Goal: Obtain resource: Download file/media

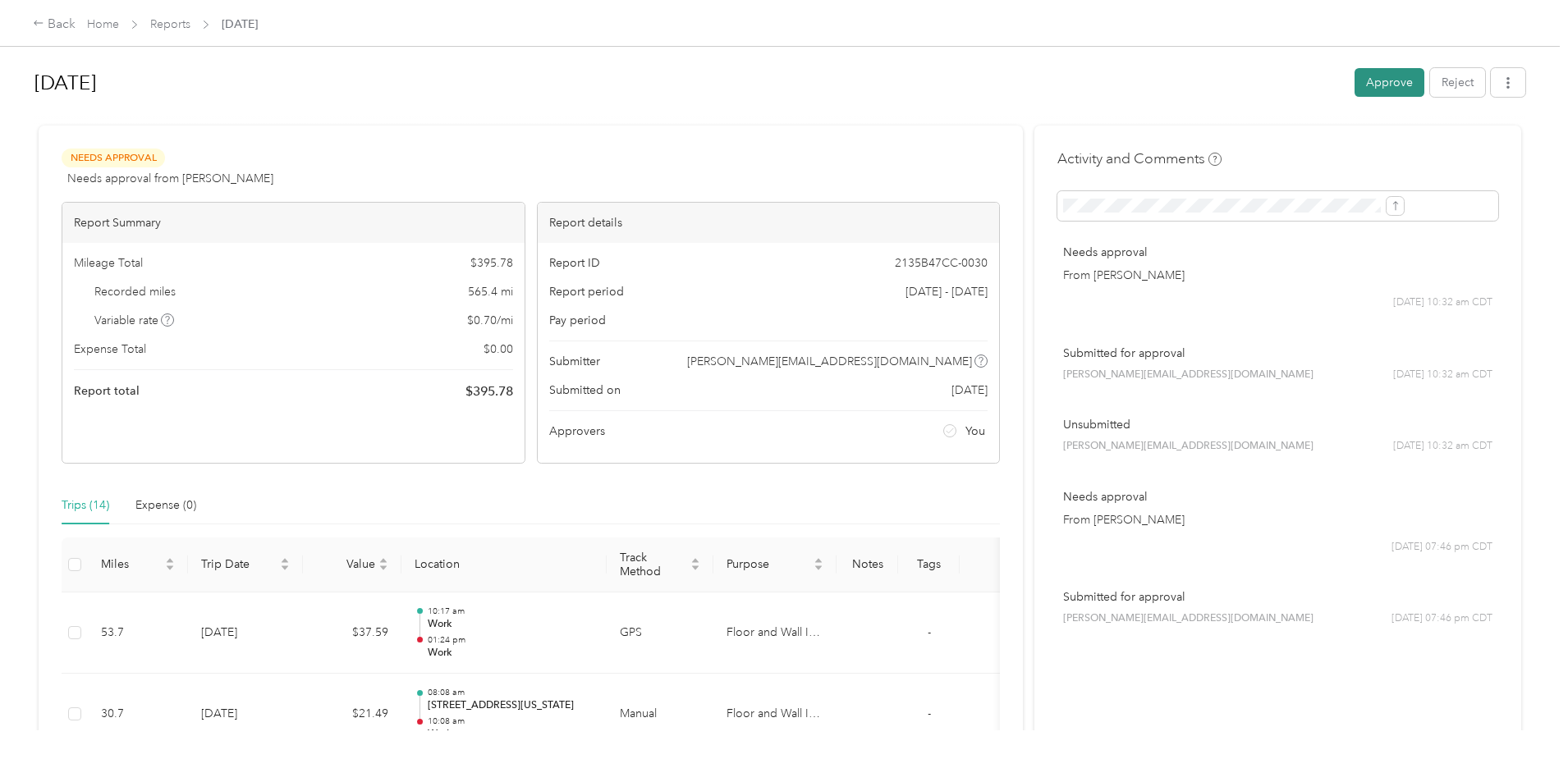
click at [1355, 87] on button "Approve" at bounding box center [1390, 82] width 70 height 29
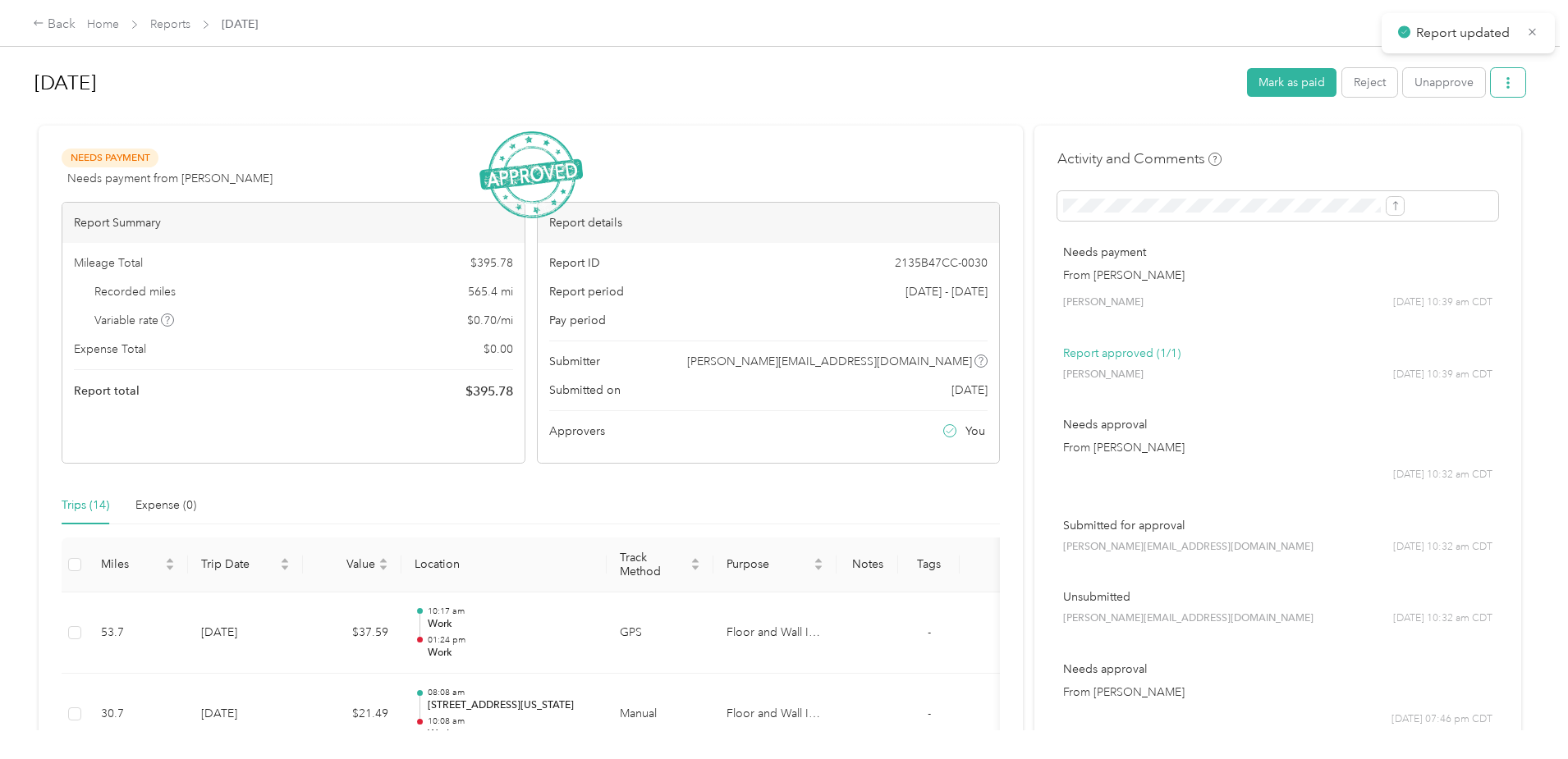
click at [1506, 78] on icon "button" at bounding box center [1508, 82] width 4 height 12
click at [1355, 138] on div "Download" at bounding box center [1331, 143] width 97 height 17
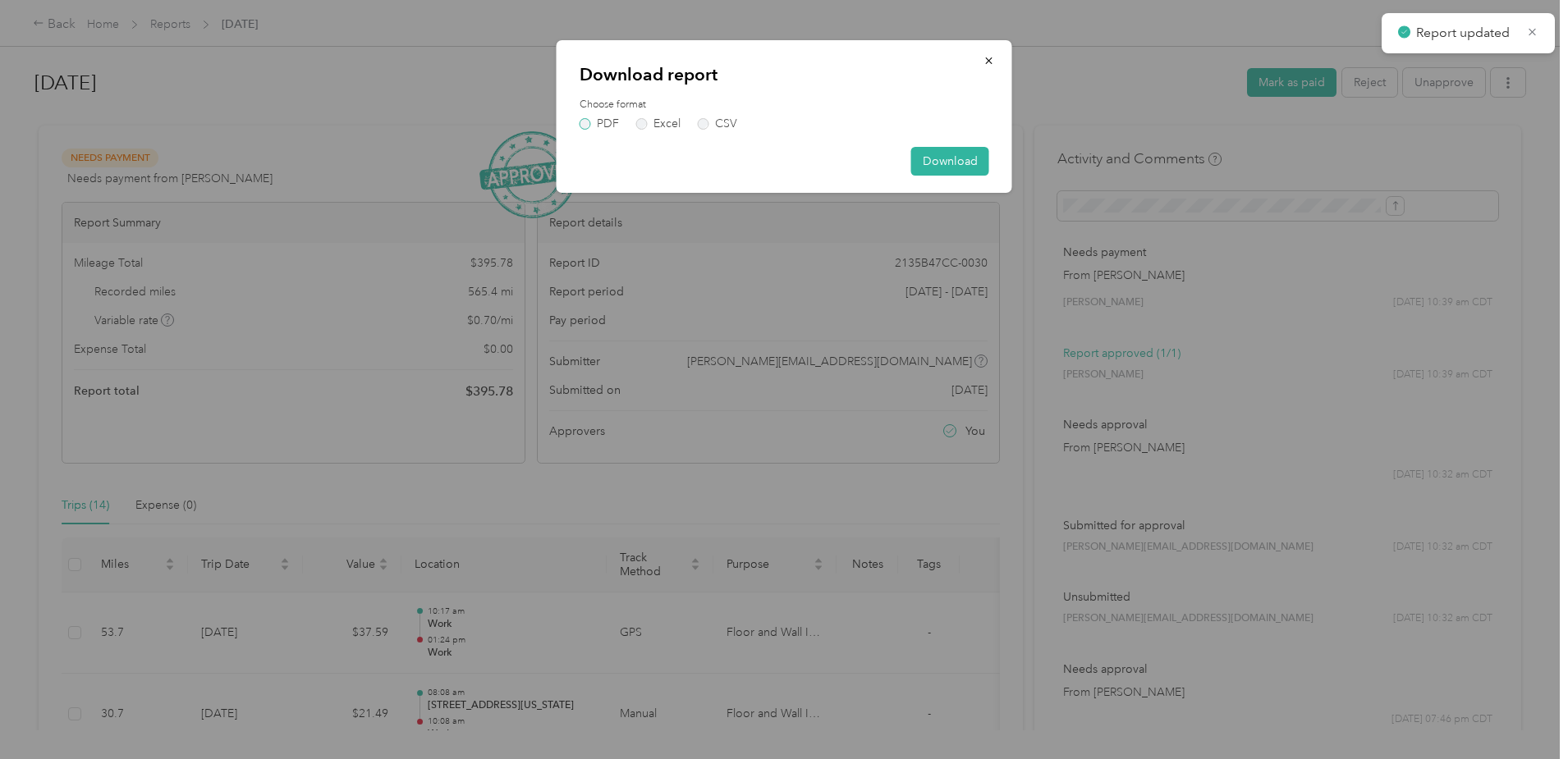
click at [588, 127] on label "PDF" at bounding box center [599, 123] width 39 height 12
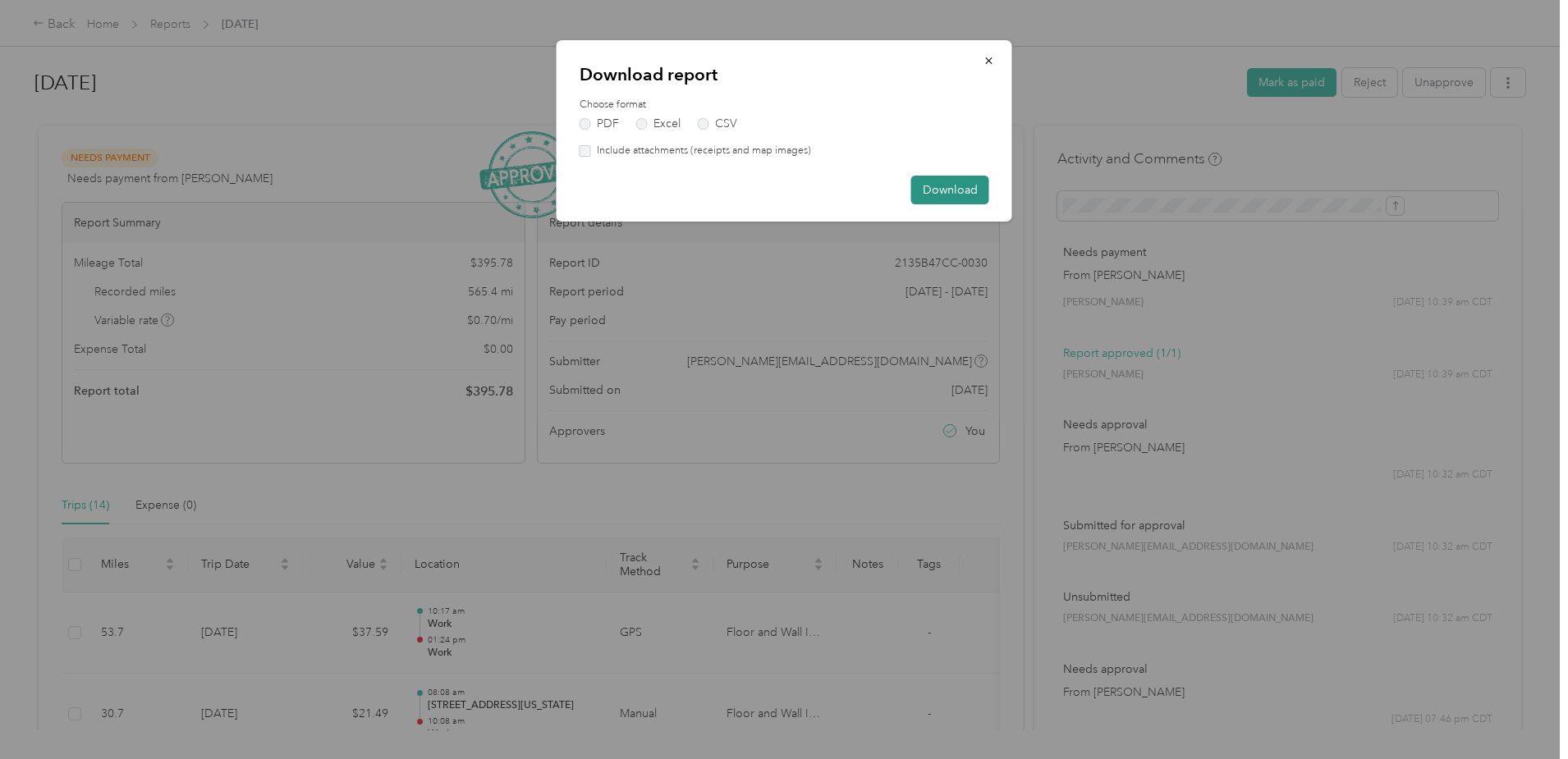
click at [958, 186] on button "Download" at bounding box center [950, 190] width 78 height 29
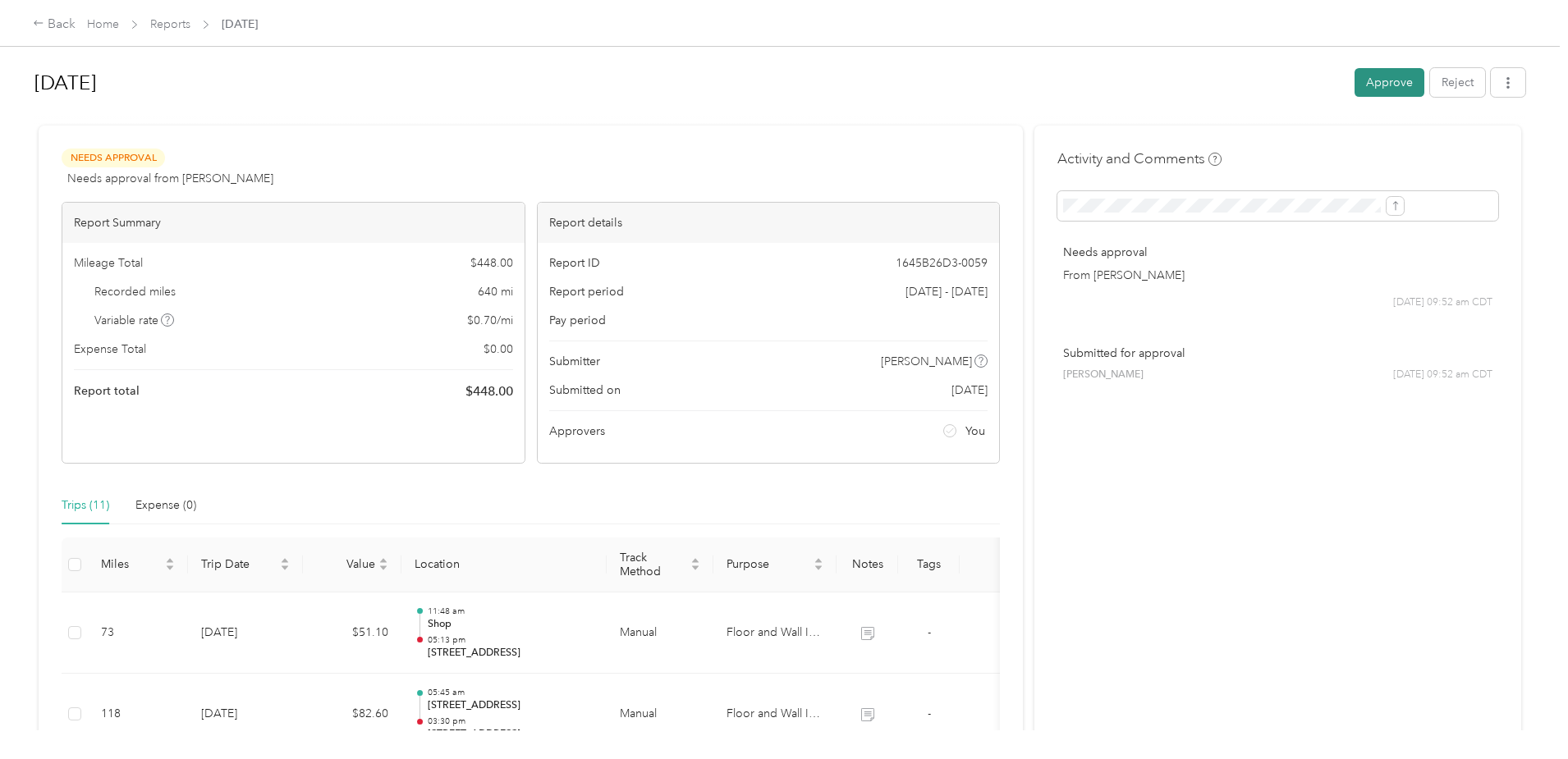
click at [1355, 78] on button "Approve" at bounding box center [1390, 82] width 70 height 29
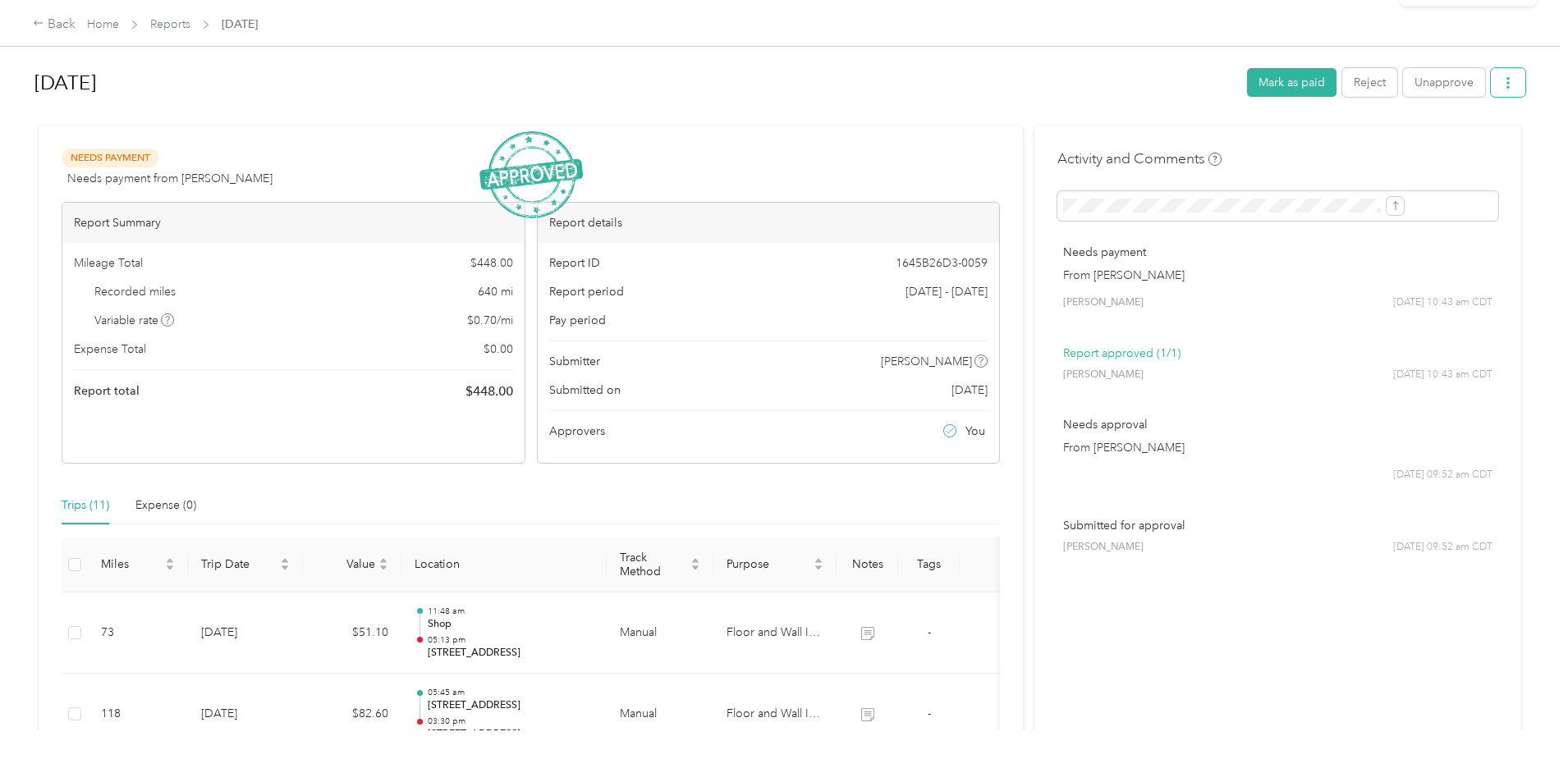
click at [1502, 79] on icon "button" at bounding box center [1507, 82] width 12 height 12
click at [1357, 140] on div "Download" at bounding box center [1331, 143] width 97 height 17
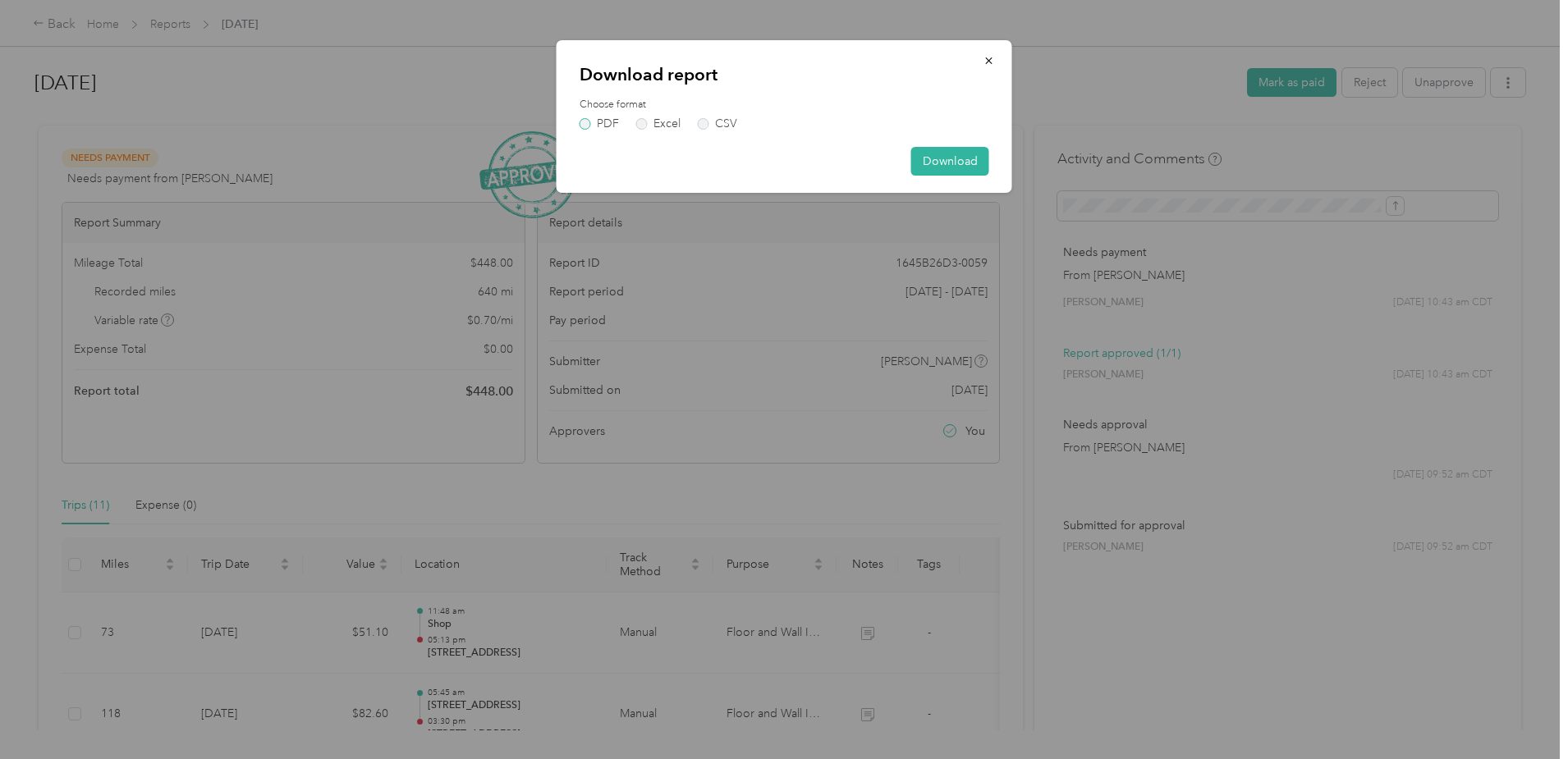
click at [587, 120] on label "PDF" at bounding box center [599, 123] width 39 height 12
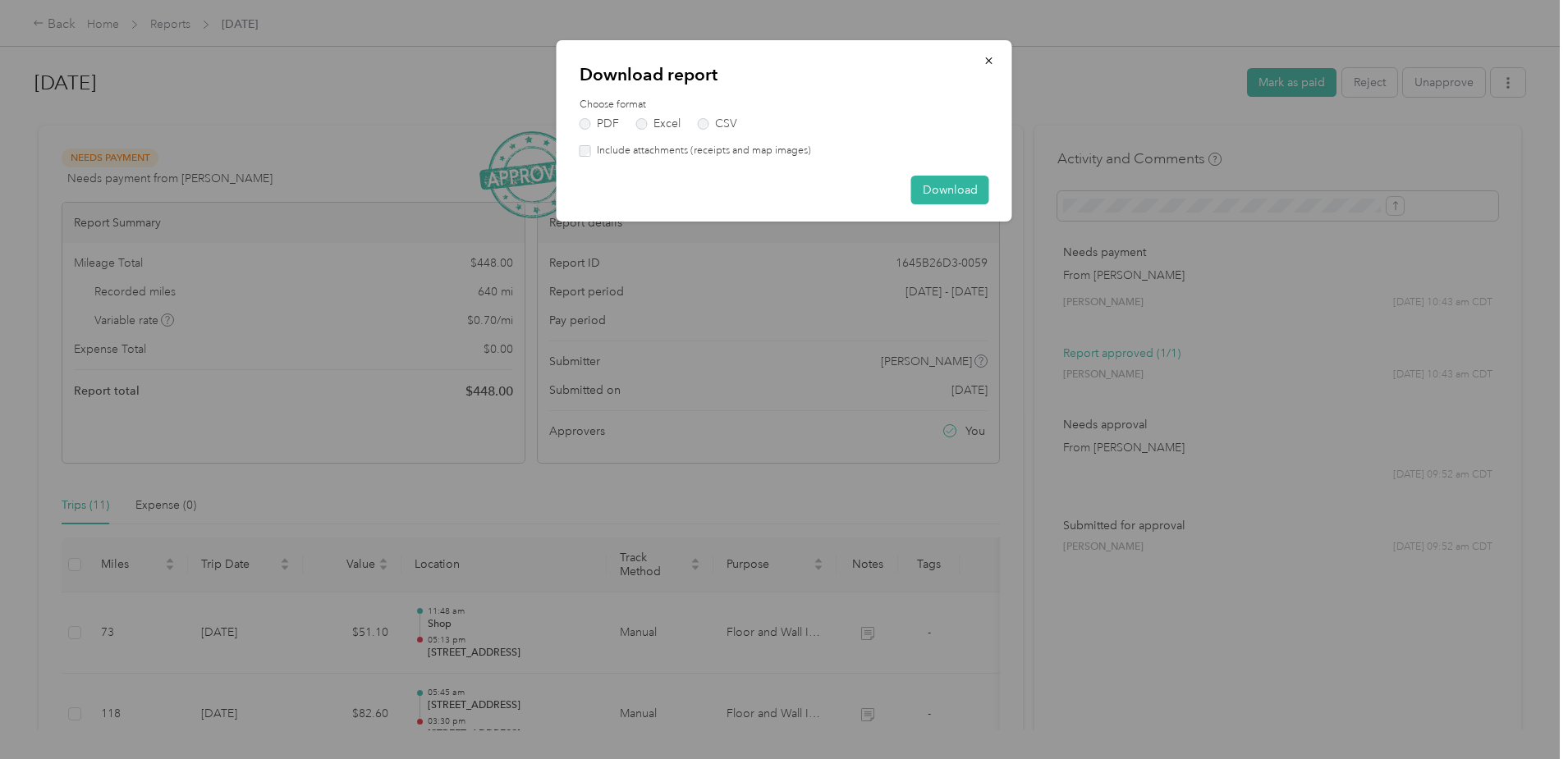
click at [585, 144] on div "Include attachments (receipts and map images)" at bounding box center [784, 151] width 410 height 15
click at [931, 181] on button "Download" at bounding box center [950, 190] width 78 height 29
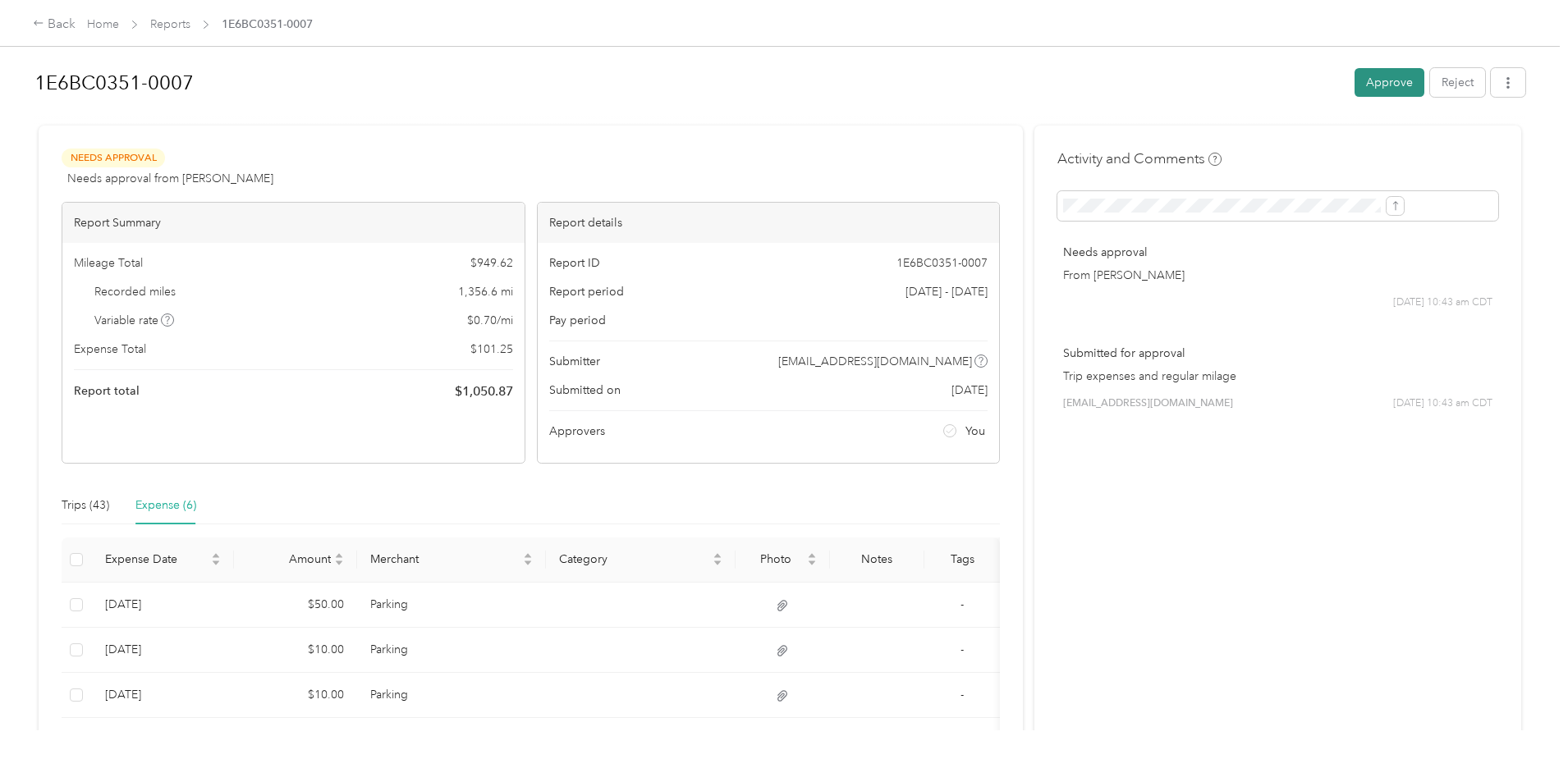
click at [1355, 78] on button "Approve" at bounding box center [1390, 82] width 70 height 29
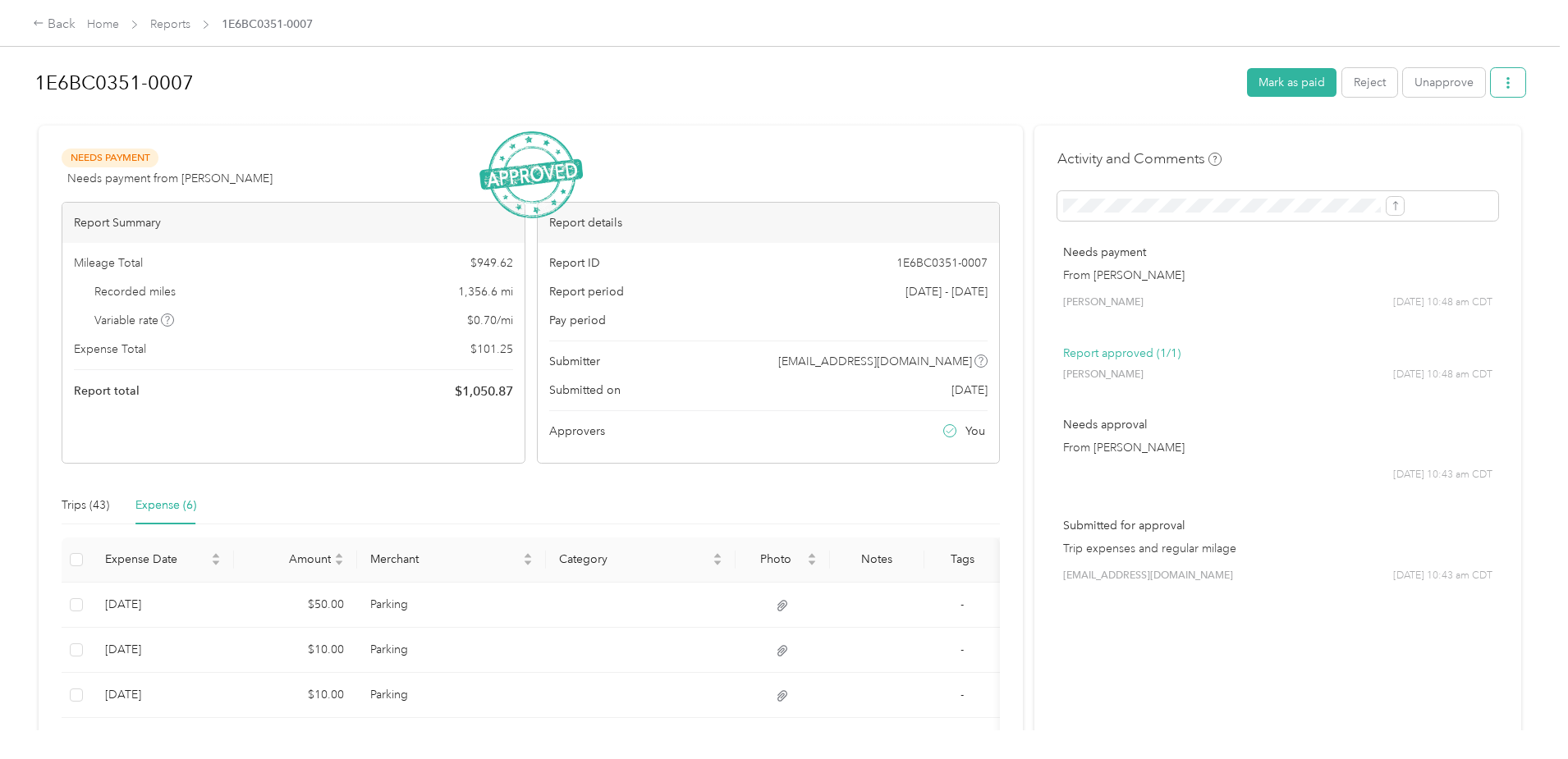
click at [1490, 79] on button "button" at bounding box center [1507, 82] width 35 height 29
click at [1321, 137] on span "Download" at bounding box center [1326, 143] width 54 height 17
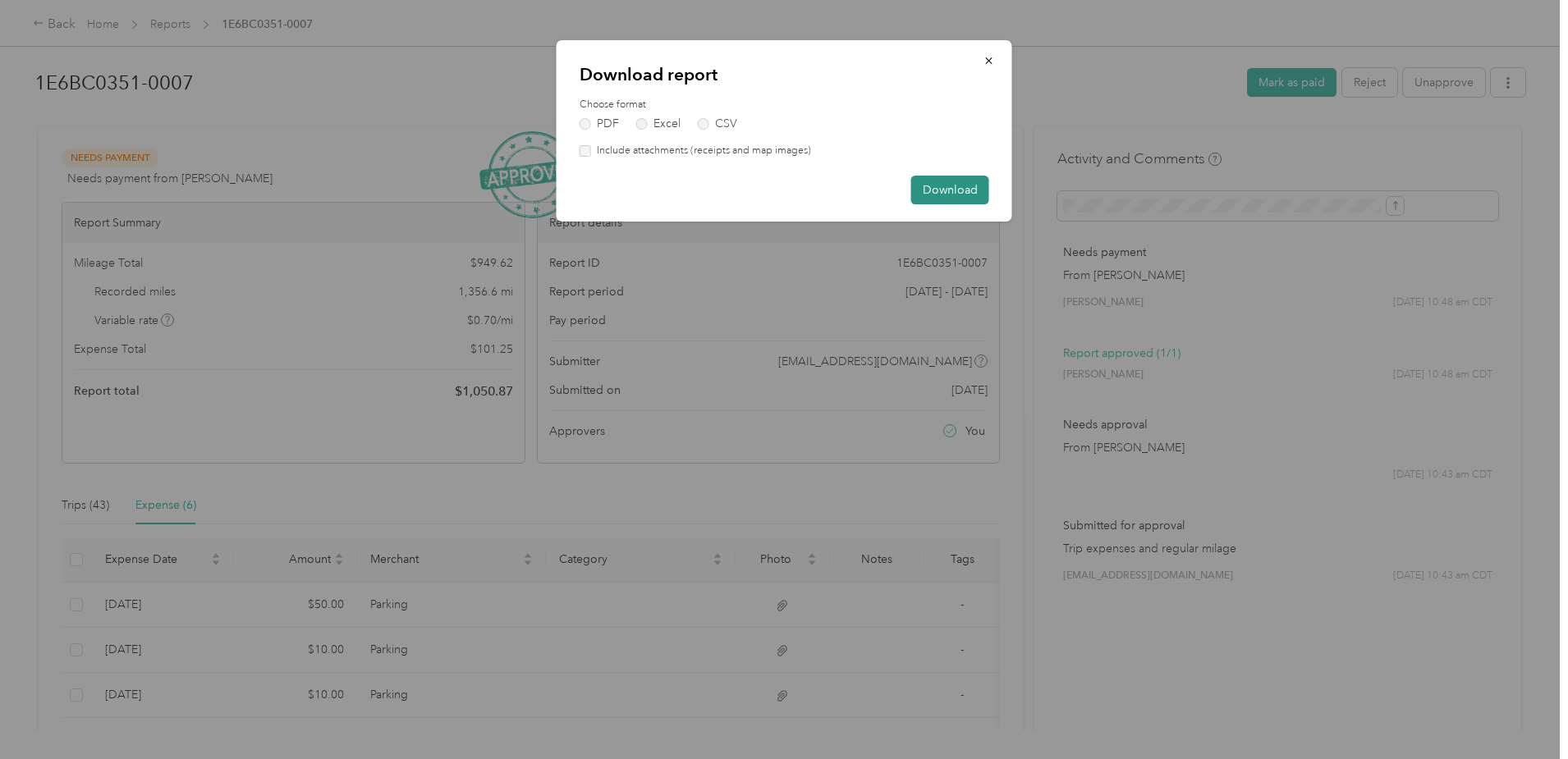
click at [958, 192] on button "Download" at bounding box center [950, 190] width 78 height 29
